Goal: Transaction & Acquisition: Purchase product/service

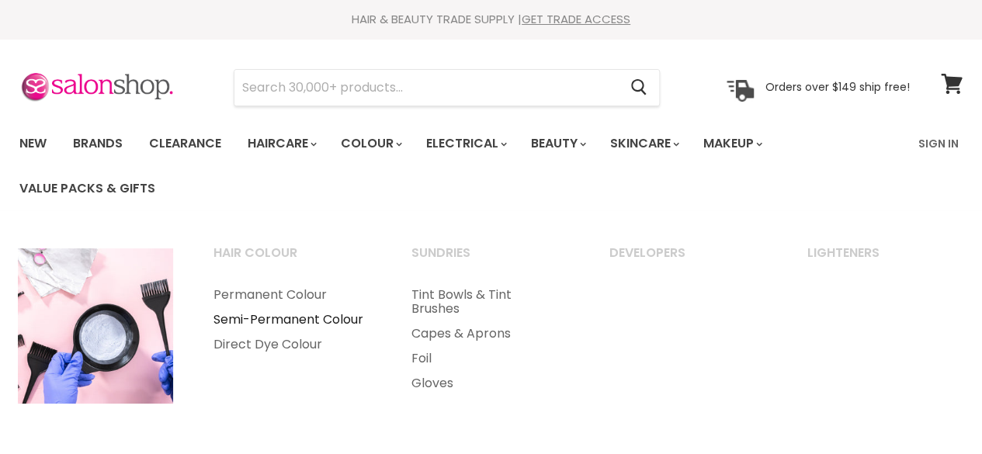
click at [277, 324] on link "Semi-Permanent Colour" at bounding box center [291, 320] width 195 height 25
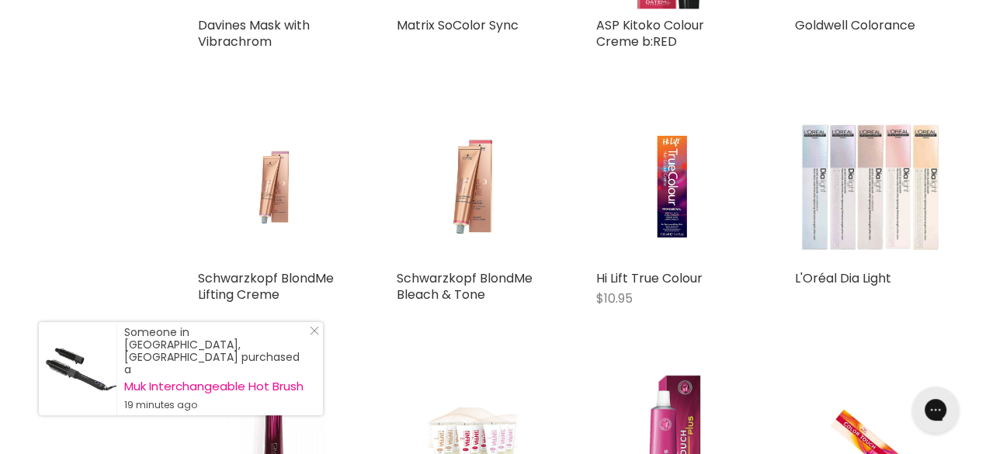
scroll to position [5919, 0]
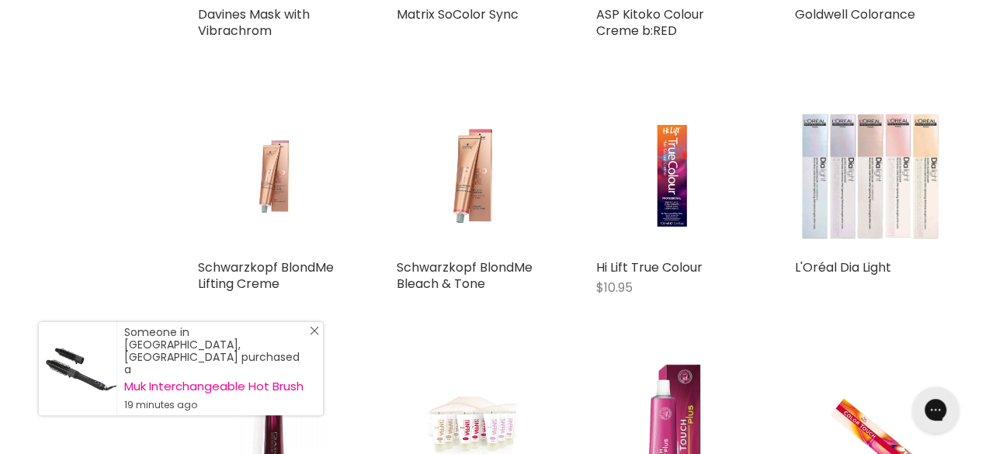
click at [314, 335] on line "Close Icon" at bounding box center [315, 331] width 8 height 8
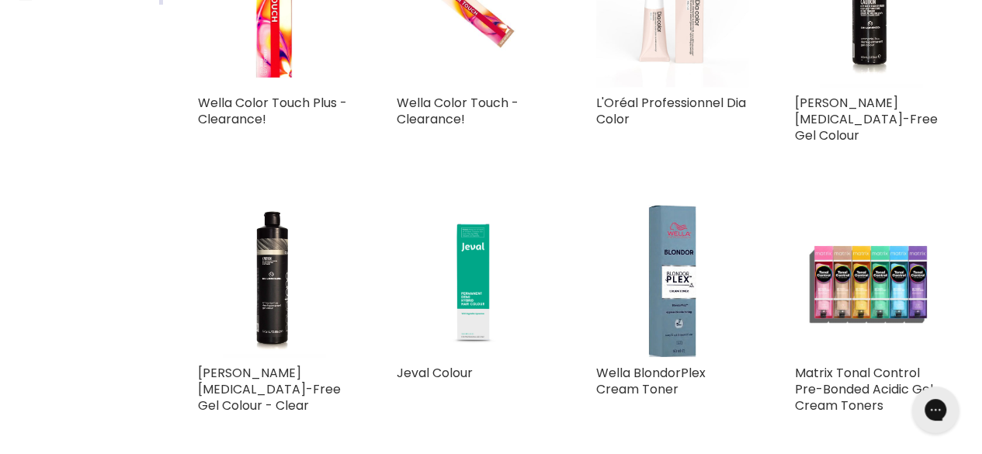
scroll to position [0, 0]
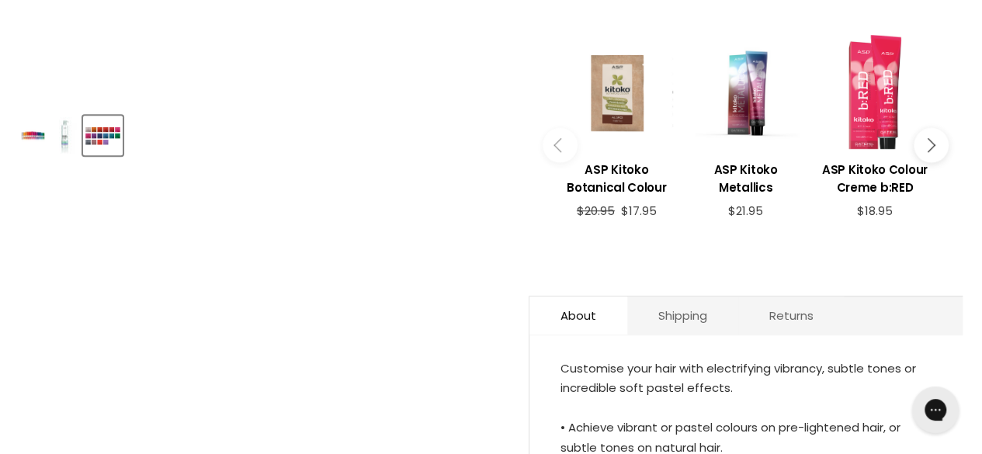
scroll to position [621, 0]
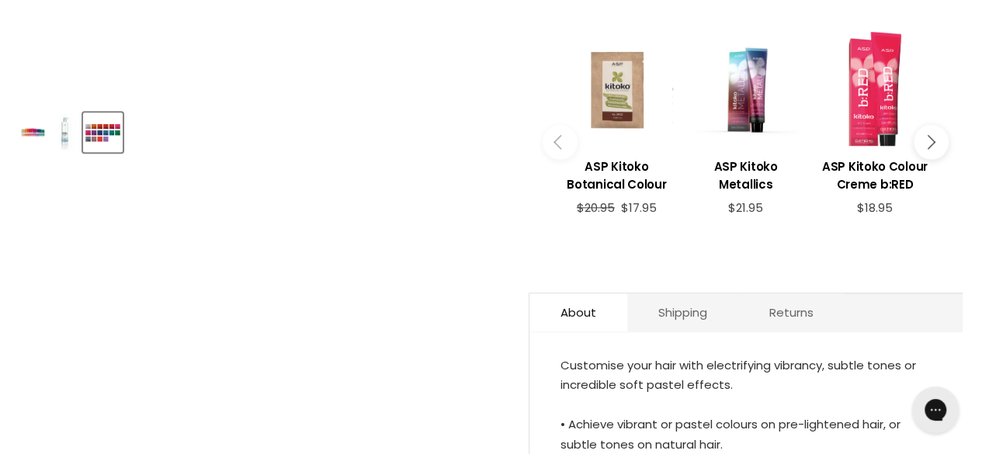
click at [61, 132] on img "Product thumbnails" at bounding box center [65, 132] width 24 height 36
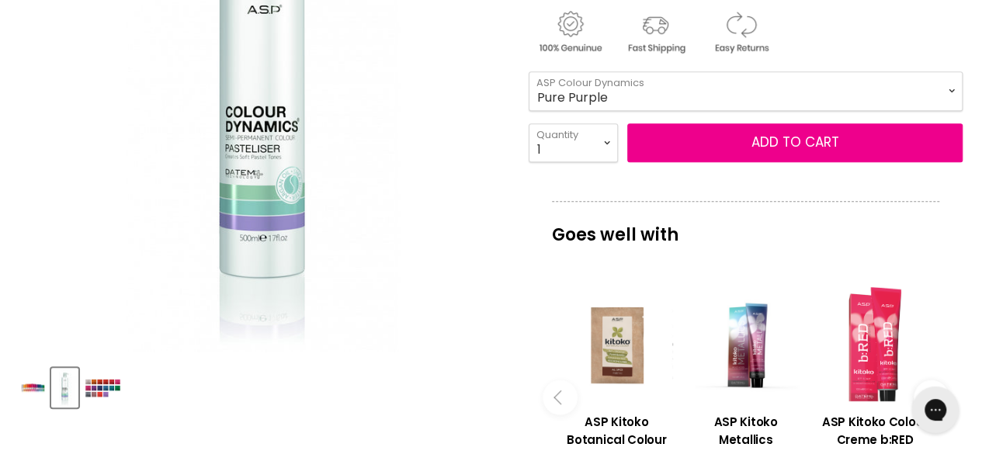
scroll to position [319, 0]
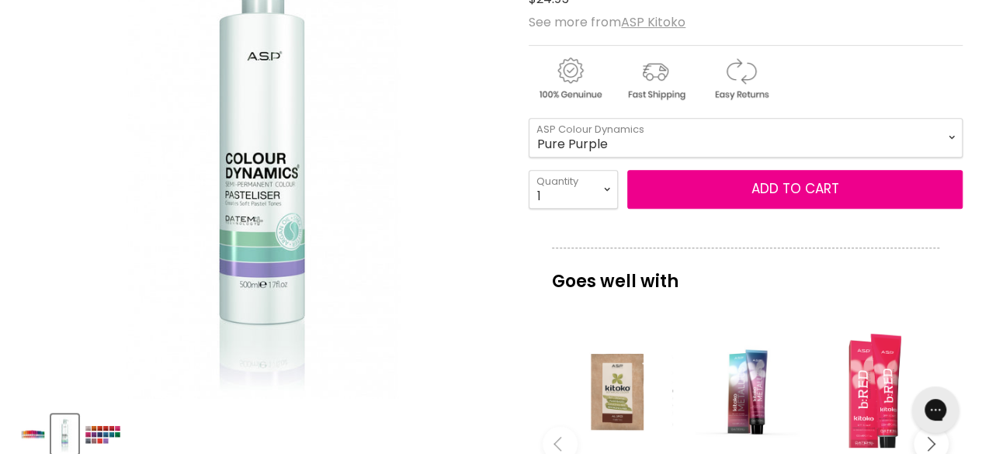
click at [36, 430] on img "Product thumbnails" at bounding box center [33, 434] width 24 height 36
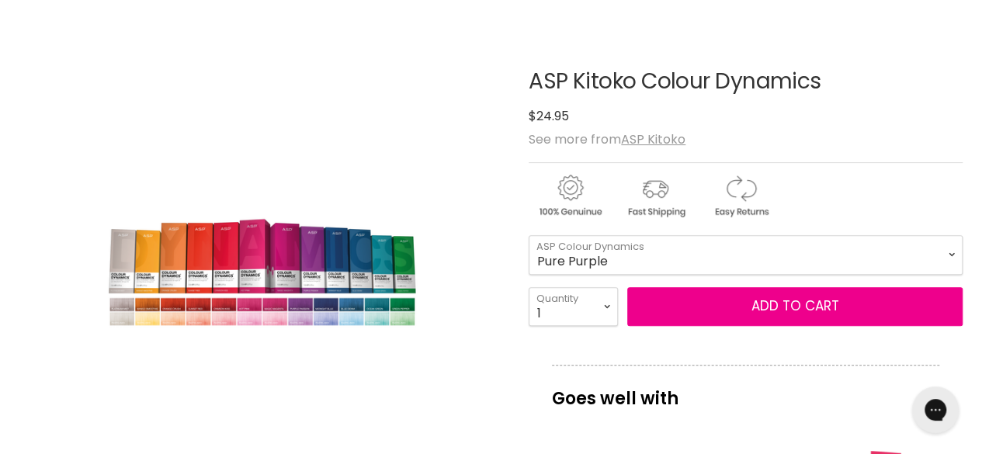
scroll to position [201, 0]
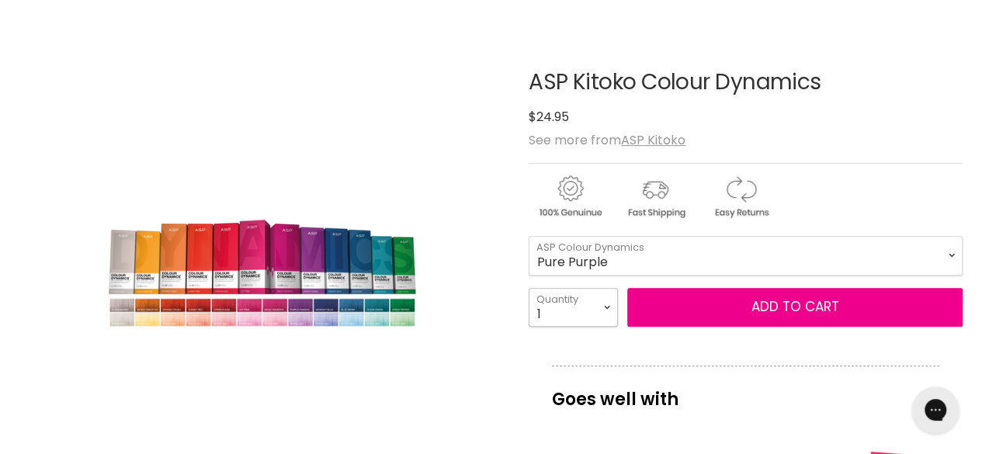
click at [607, 313] on select "1 2 3 4 5 6 7 8 9 10+" at bounding box center [573, 307] width 89 height 39
select select "5"
click at [529, 288] on select "1 2 3 4 5 6 7 8 9 10+" at bounding box center [573, 307] width 89 height 39
type input "5"
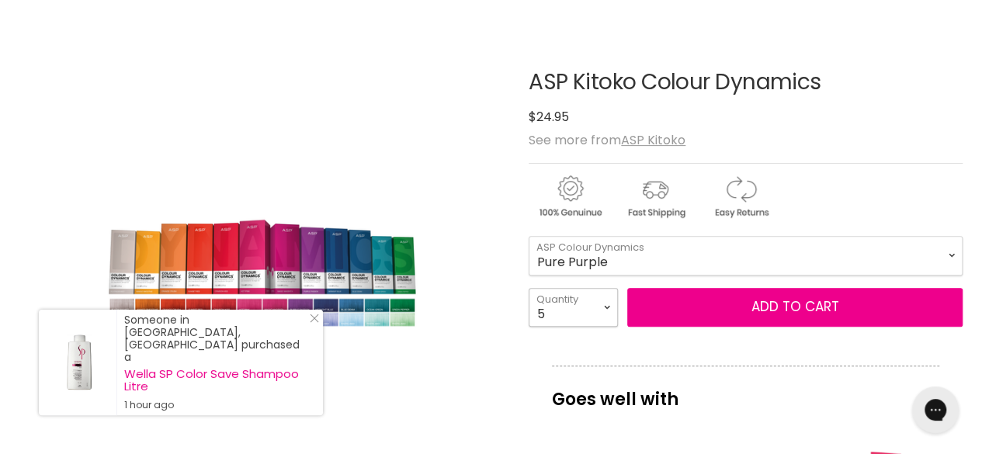
scroll to position [133, 0]
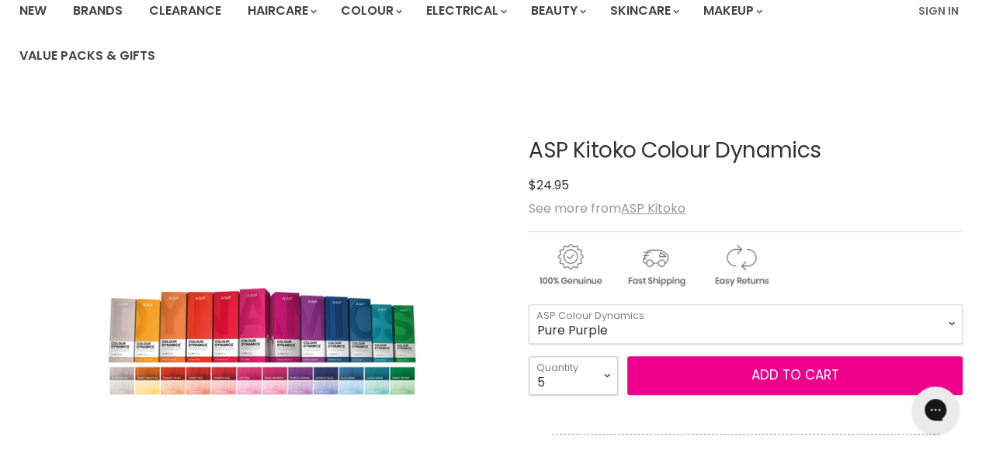
click at [607, 363] on select "1 2 3 4 5 6 7 8 9 10+" at bounding box center [573, 375] width 89 height 39
select select "1"
click at [529, 356] on select "1 2 3 4 5 6 7 8 9 10+" at bounding box center [573, 375] width 89 height 39
type input "1"
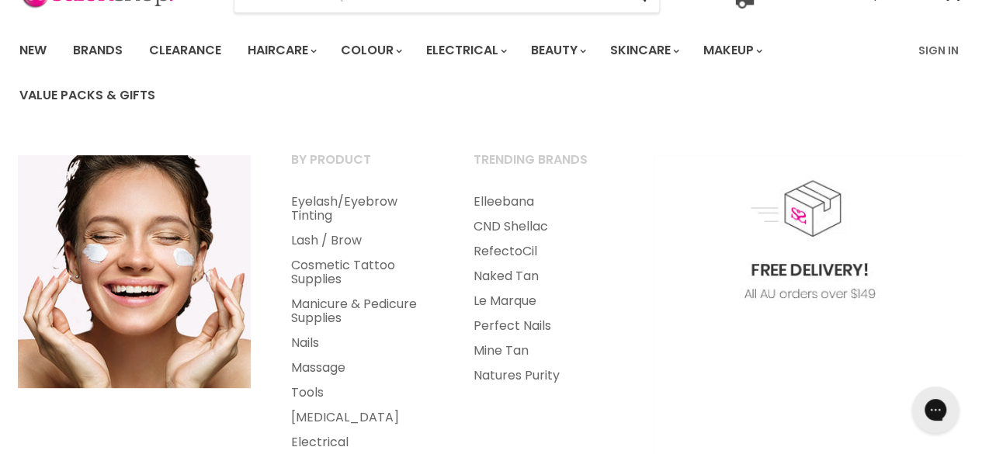
scroll to position [96, 0]
